Goal: Complete application form

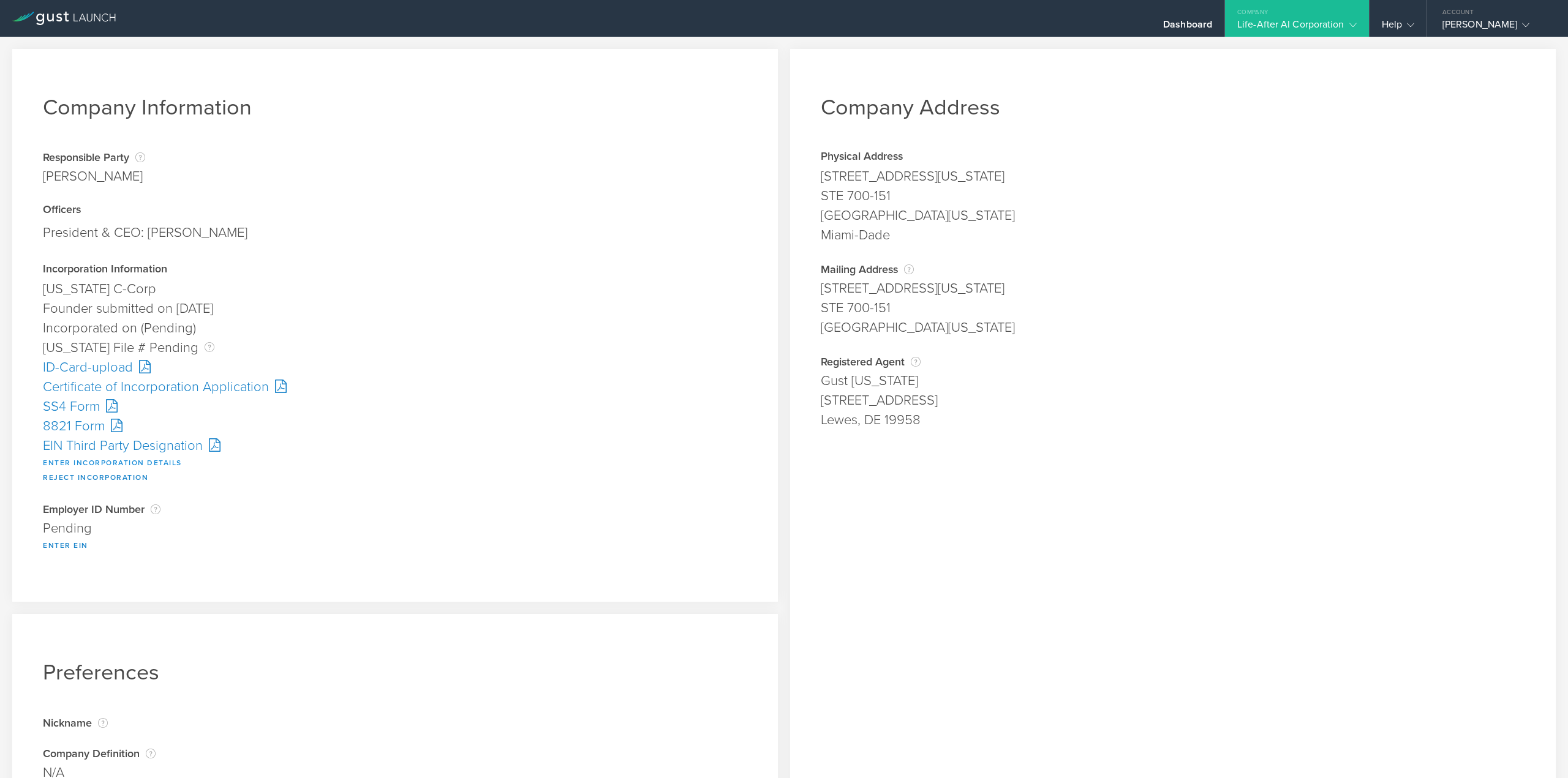
click at [94, 459] on button "Enter Incorporation Details" at bounding box center [112, 463] width 139 height 15
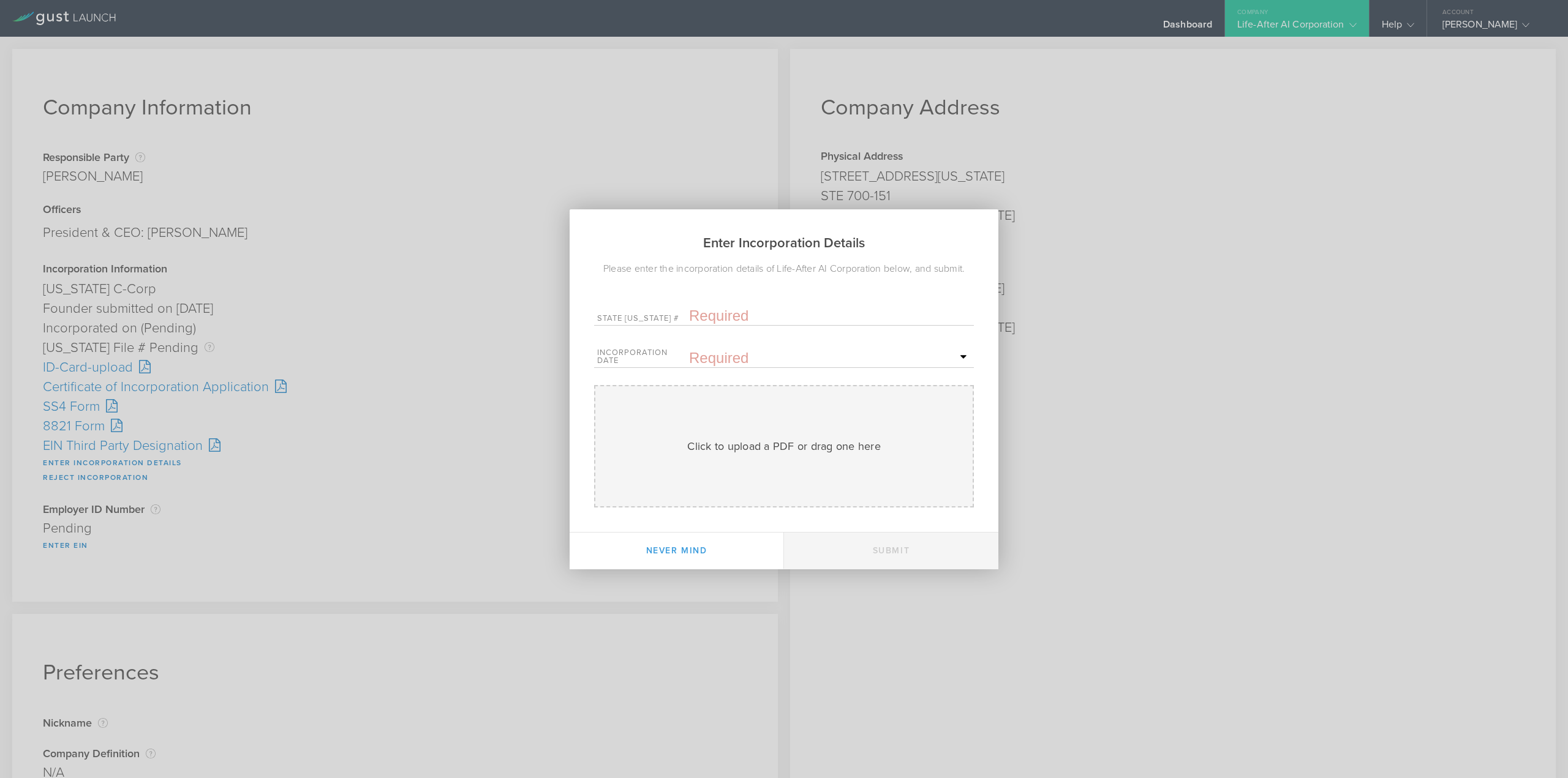
click at [733, 316] on input "text" at bounding box center [830, 316] width 282 height 19
paste input "10313093"
type input "10313093"
click at [850, 376] on icon at bounding box center [848, 378] width 6 height 15
click at [905, 507] on span "28" at bounding box center [906, 506] width 22 height 21
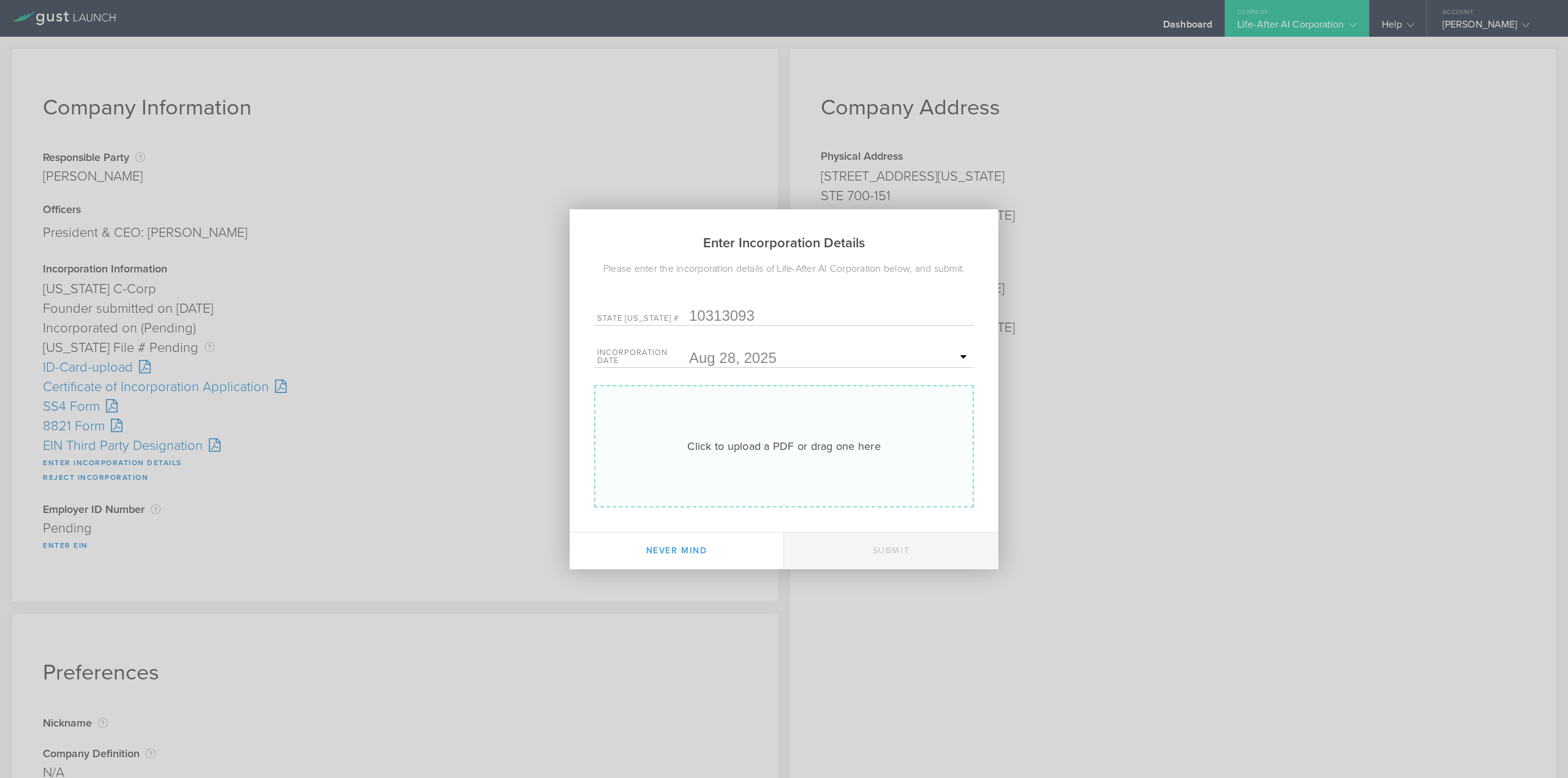
click at [783, 444] on div "Click to upload a PDF or drag one here" at bounding box center [784, 447] width 194 height 16
type input "C:\fakepath\20253814787.pdf"
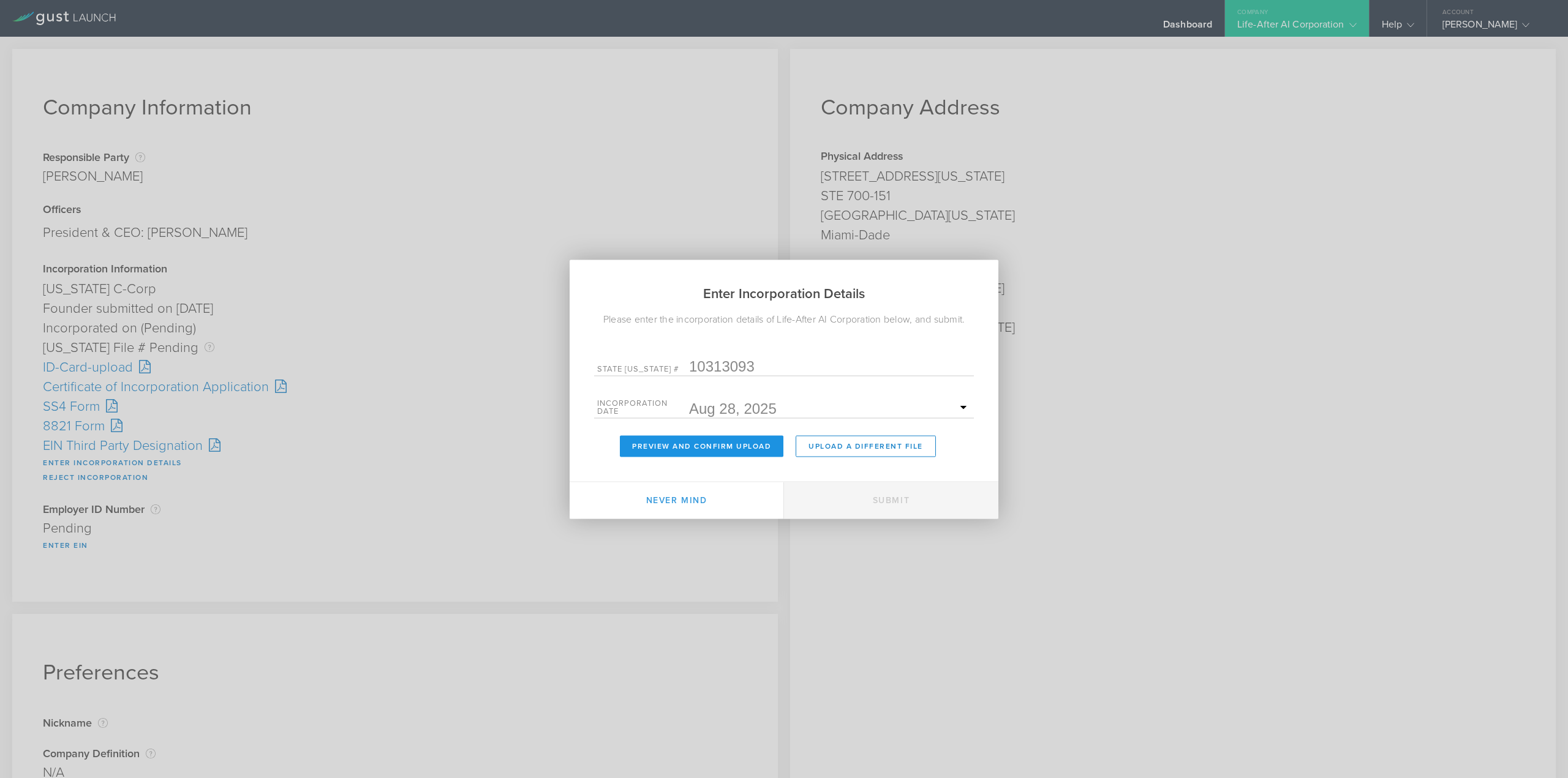
click at [748, 447] on button "Preview and Confirm Upload" at bounding box center [702, 446] width 164 height 21
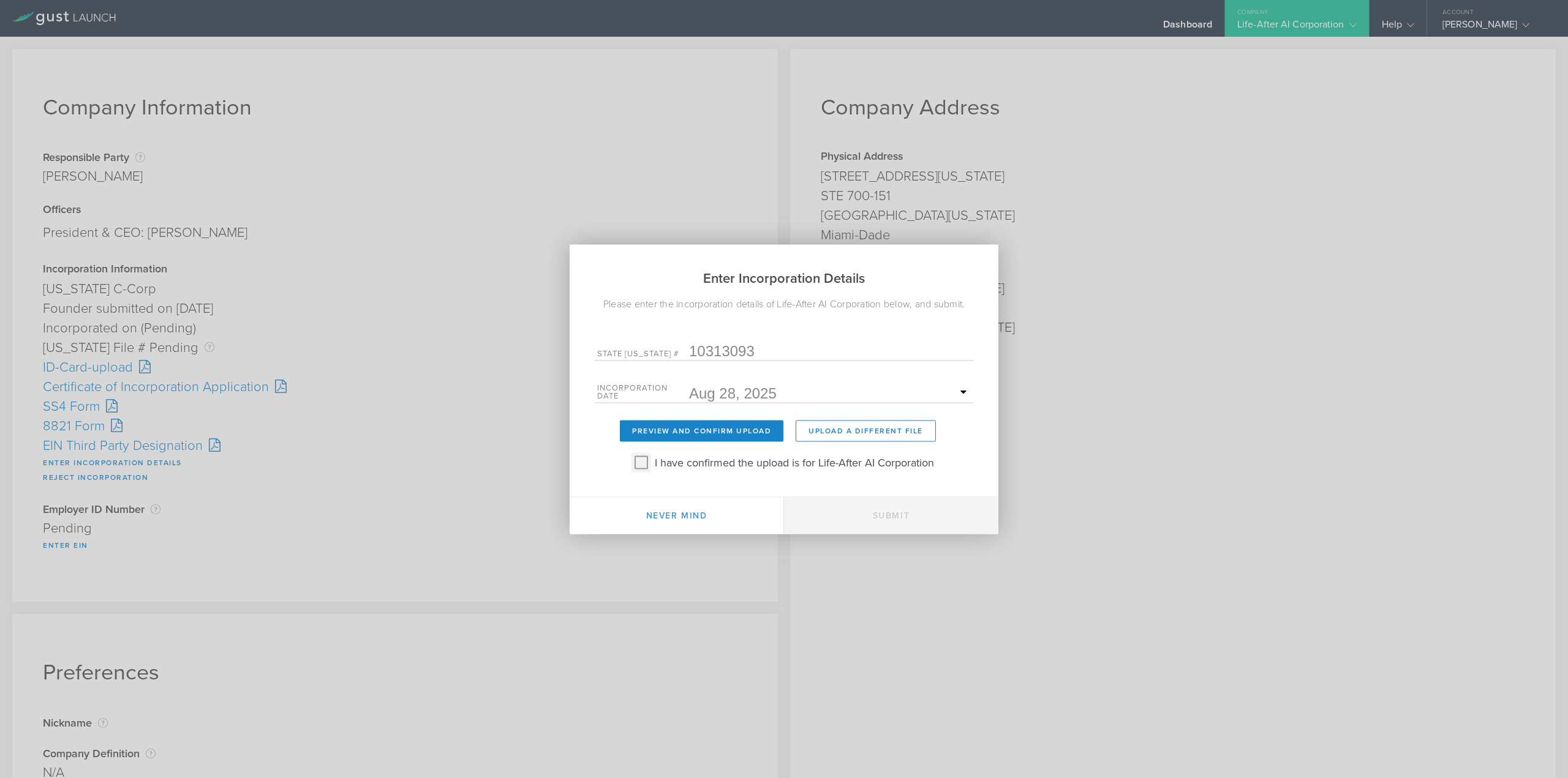
click at [638, 460] on input "I have confirmed the upload is for Life-After AI Corporation" at bounding box center [641, 462] width 19 height 19
checkbox input "true"
click at [911, 515] on button "Submit" at bounding box center [891, 515] width 214 height 36
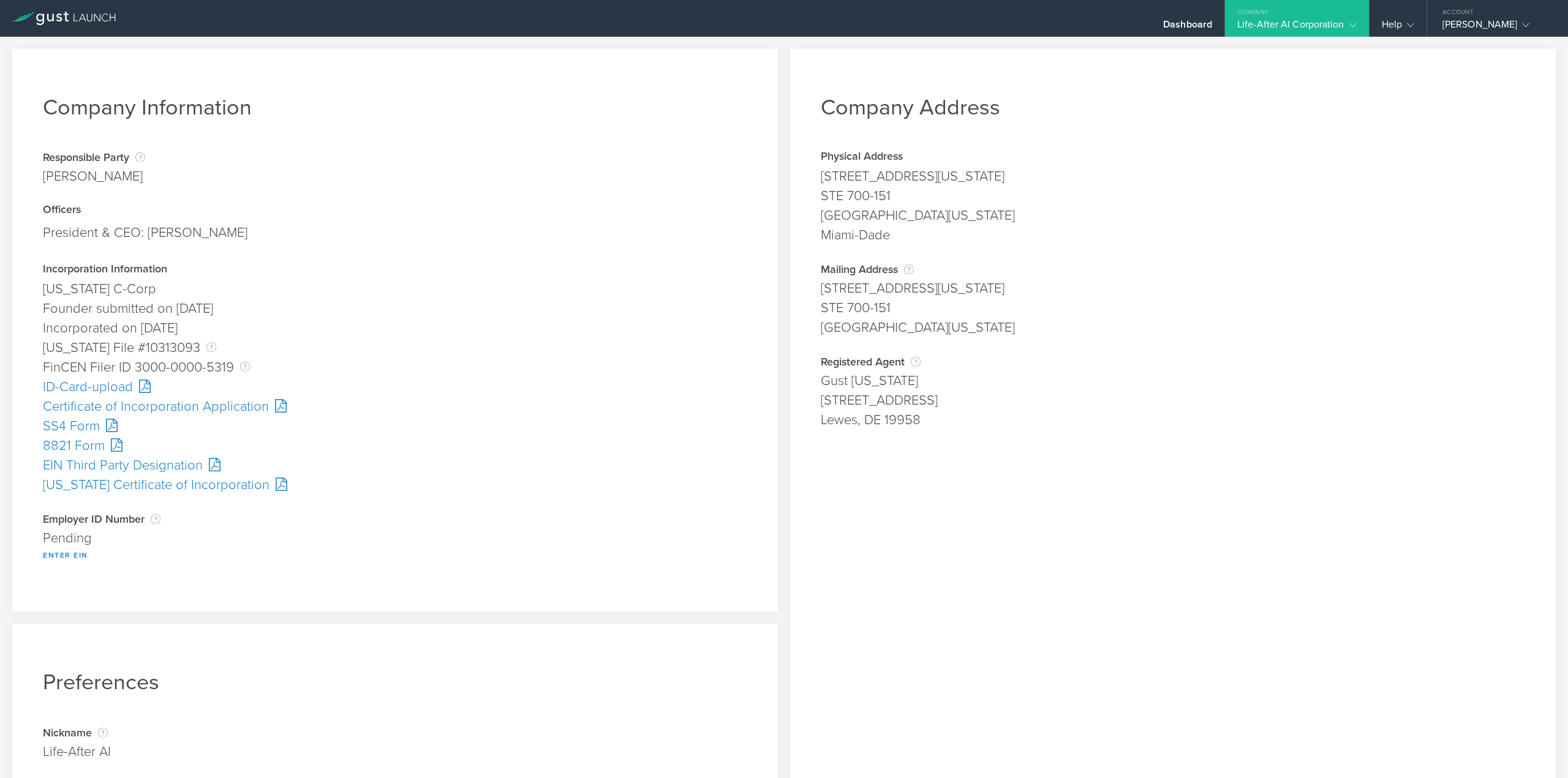
click at [76, 427] on div "SS4 Form" at bounding box center [395, 426] width 705 height 19
click at [65, 558] on button "Enter EIN" at bounding box center [66, 555] width 45 height 15
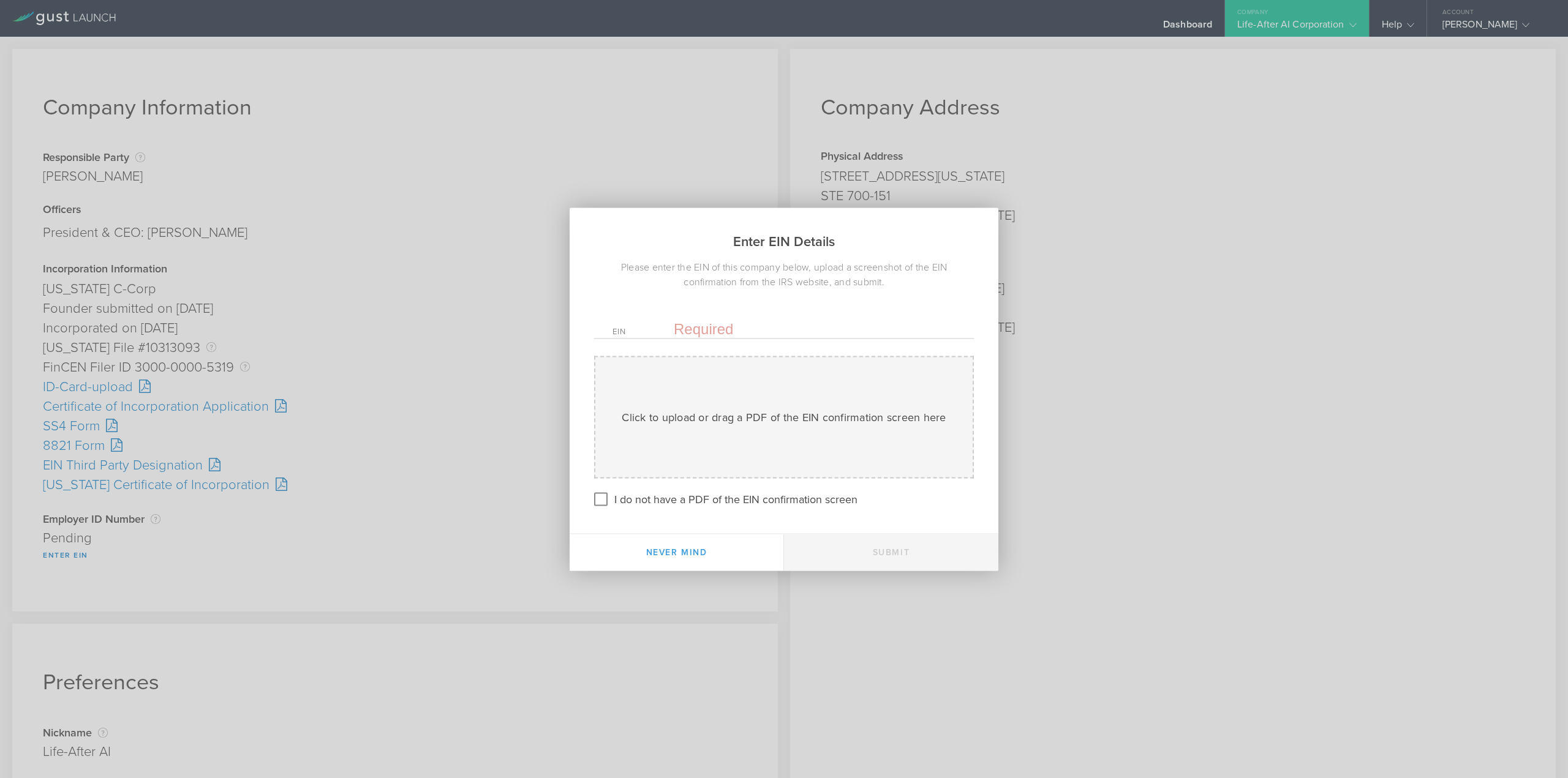
click at [708, 324] on input "text" at bounding box center [815, 328] width 282 height 19
paste input "-4108820"
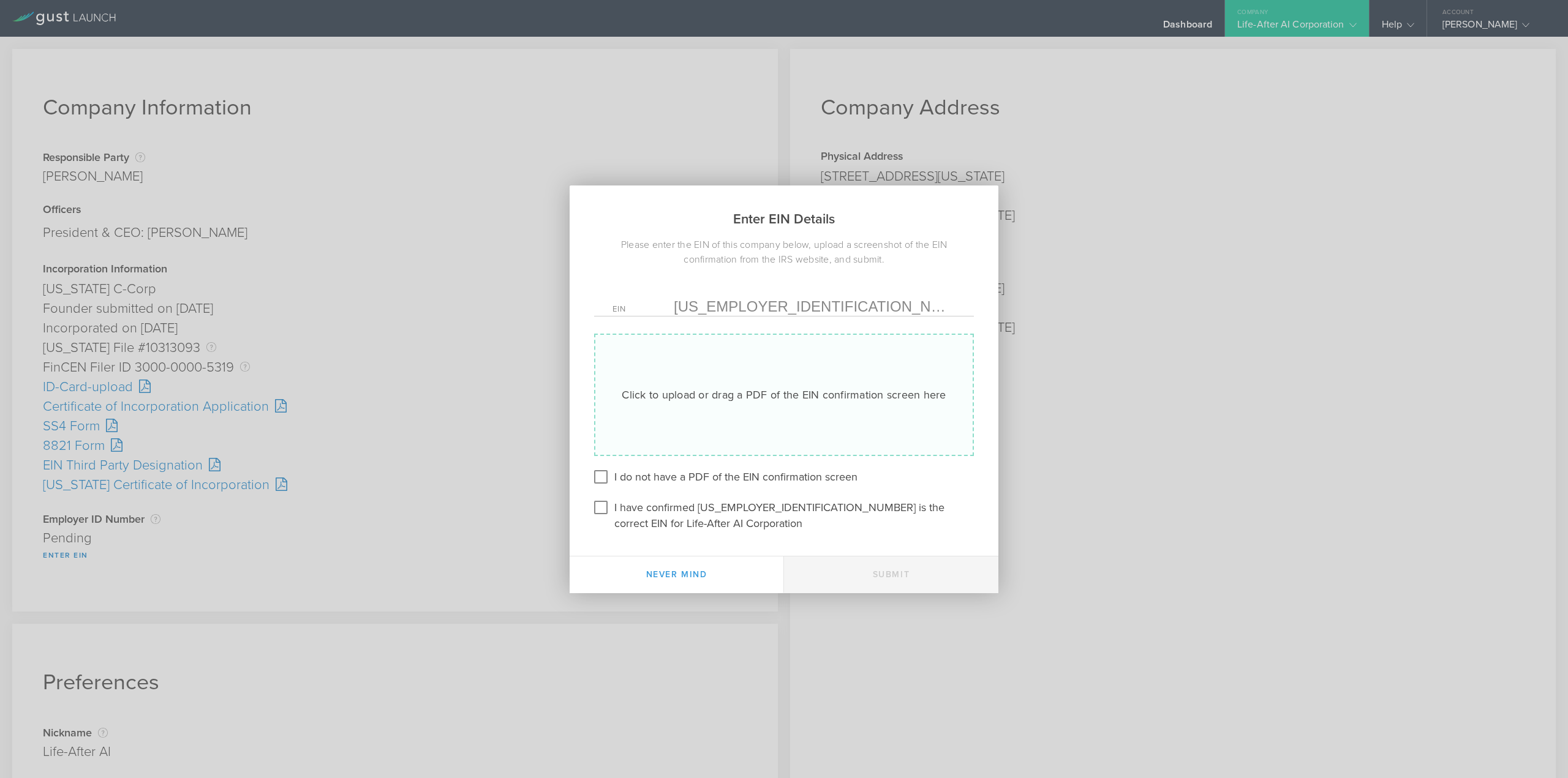
type input "39-4108820"
click at [682, 408] on div "Click to upload or drag a PDF of the EIN confirmation screen here Uploading" at bounding box center [784, 395] width 379 height 122
type input "C:\fakepath\EIN.pdf"
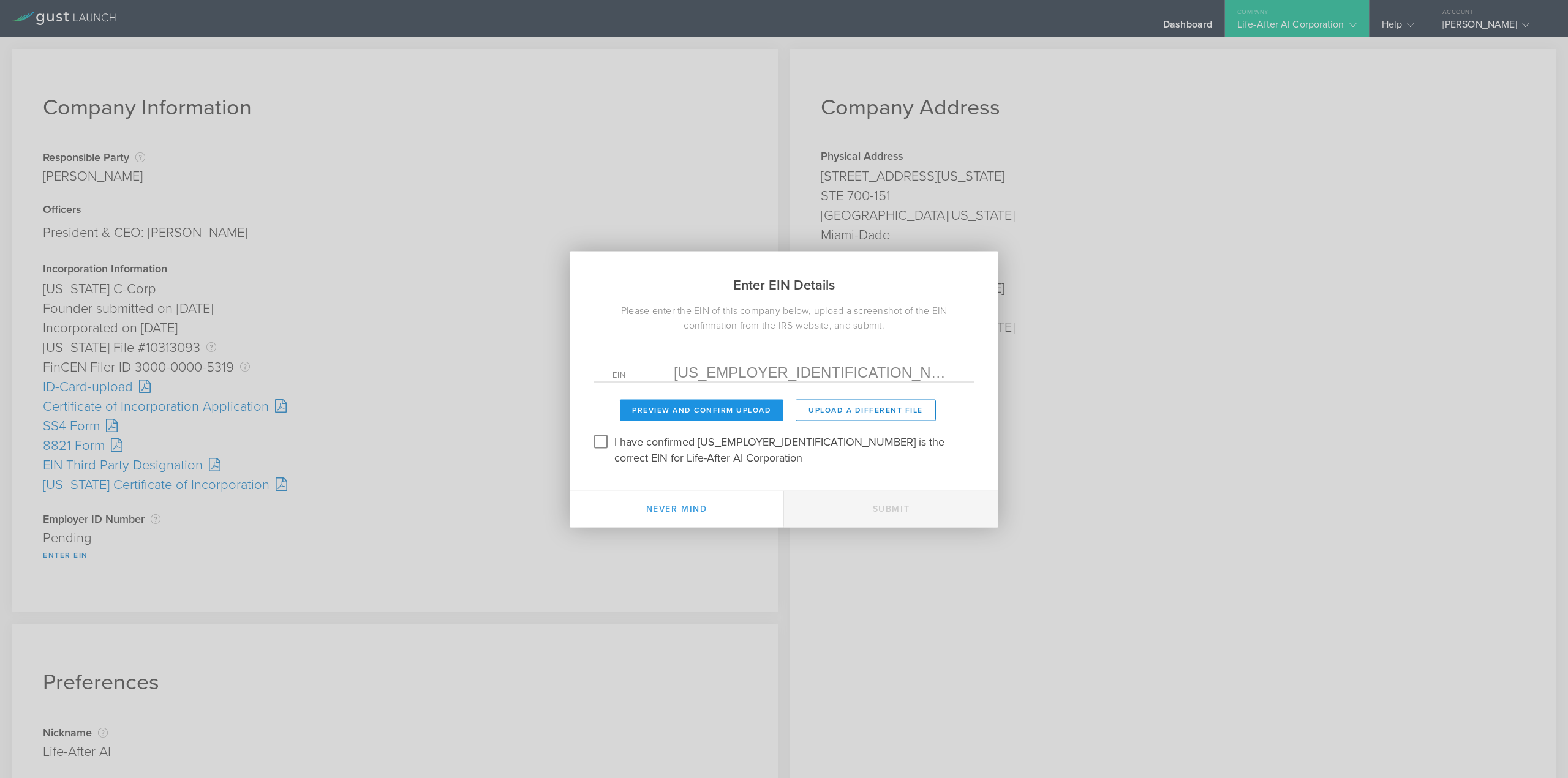
click at [675, 412] on button "Preview and Confirm Upload" at bounding box center [702, 410] width 164 height 21
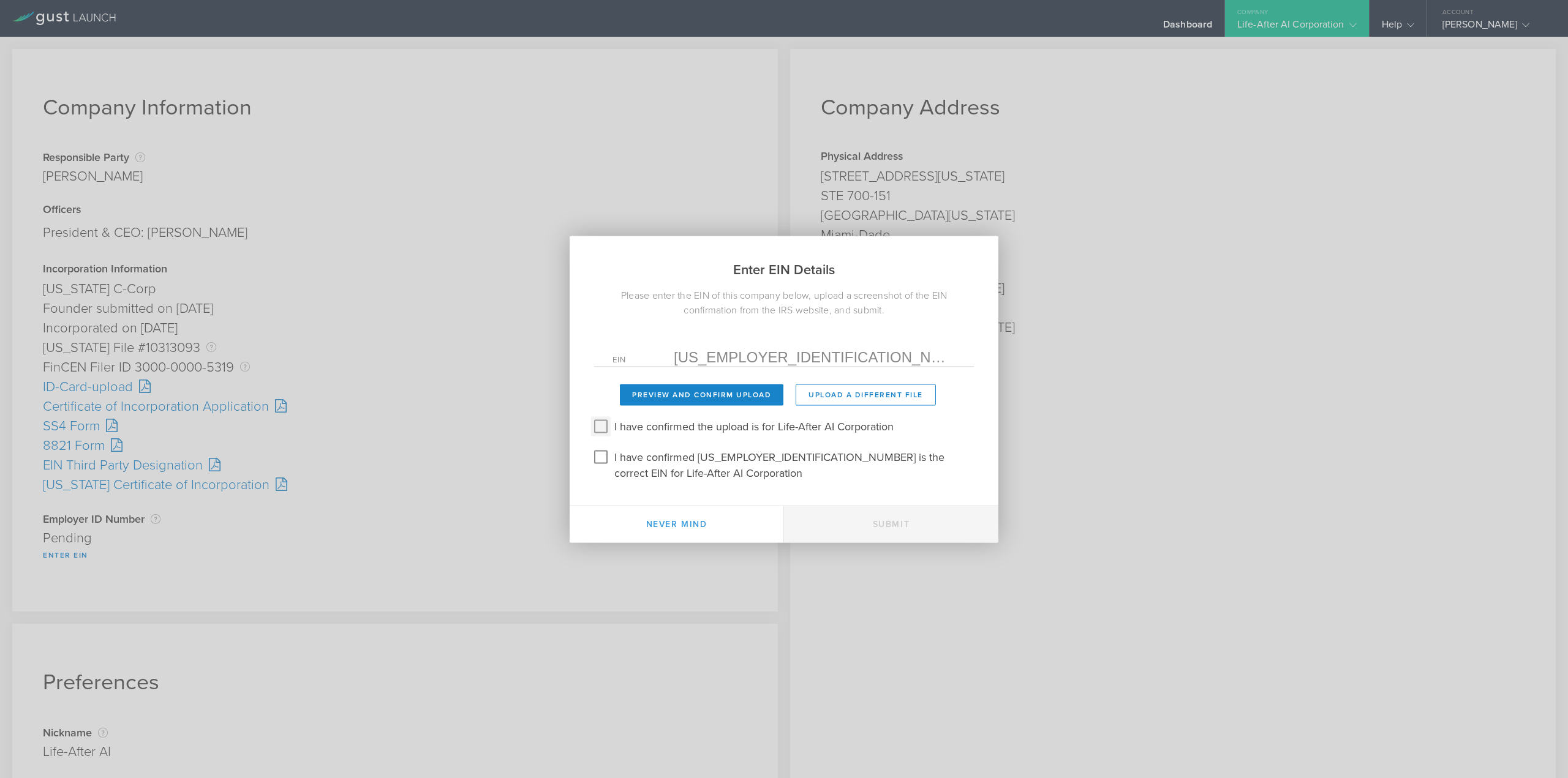
click at [602, 429] on input "I have confirmed the upload is for Life-After AI Corporation" at bounding box center [601, 426] width 19 height 19
checkbox input "true"
click at [600, 457] on input "I have confirmed 39-4108820 is the correct EIN for Life-After AI Corporation" at bounding box center [601, 457] width 19 height 19
checkbox input "true"
click at [855, 515] on button "Submit" at bounding box center [891, 524] width 214 height 36
